Goal: Information Seeking & Learning: Check status

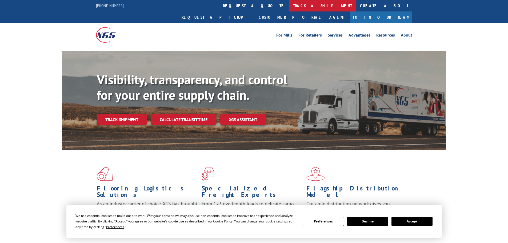
click at [289, 3] on link "track a shipment" at bounding box center [322, 5] width 67 height 11
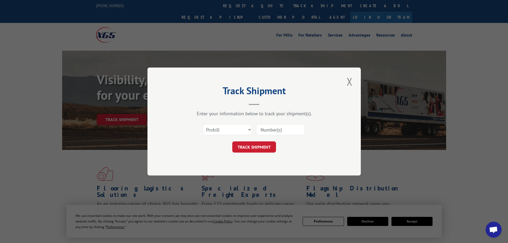
click at [285, 128] on input at bounding box center [280, 129] width 49 height 11
paste input "17105165"
type input "17105165"
click at [257, 142] on button "TRACK SHIPMENT" at bounding box center [254, 146] width 44 height 11
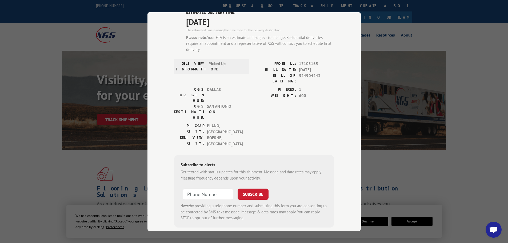
scroll to position [46, 0]
drag, startPoint x: 296, startPoint y: 70, endPoint x: 329, endPoint y: 70, distance: 33.3
click at [329, 70] on div "BILL DATE: [DATE]" at bounding box center [294, 69] width 80 height 6
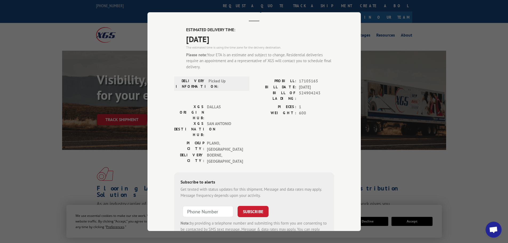
scroll to position [0, 0]
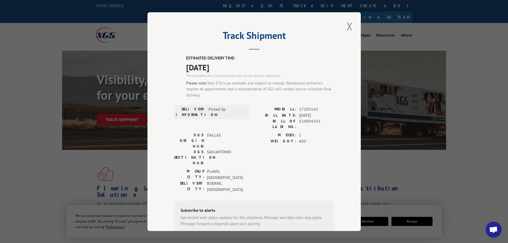
click at [248, 72] on span "[DATE]" at bounding box center [260, 67] width 148 height 12
click at [346, 29] on button "Close modal" at bounding box center [349, 26] width 9 height 15
